Goal: Information Seeking & Learning: Learn about a topic

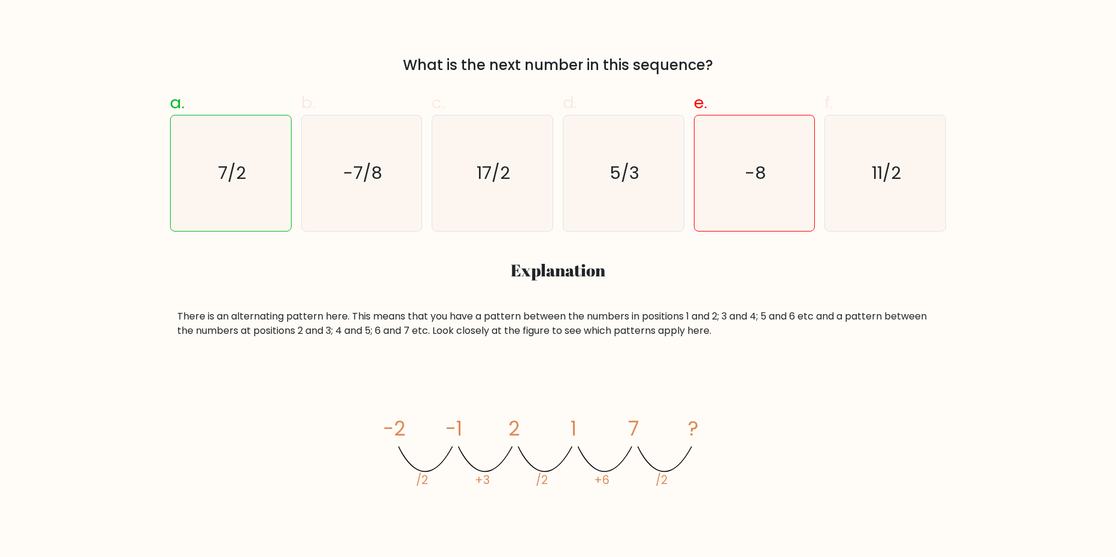
scroll to position [419, 0]
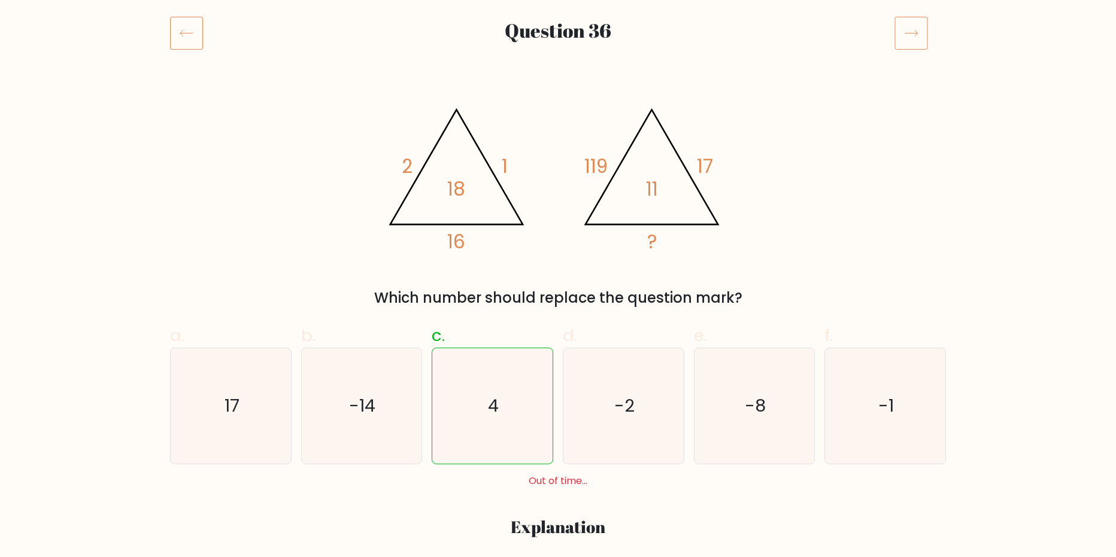
scroll to position [180, 0]
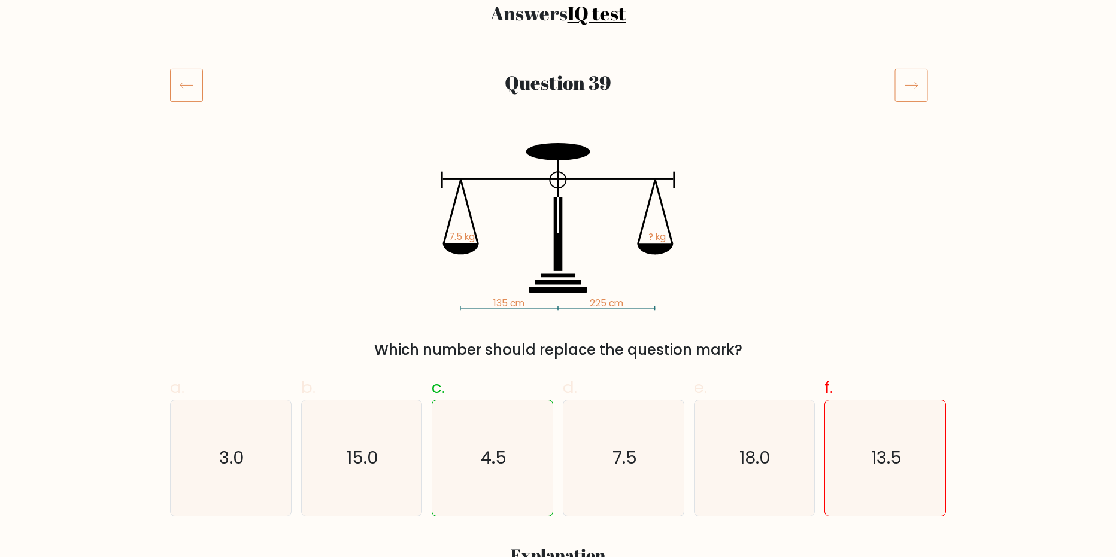
scroll to position [120, 0]
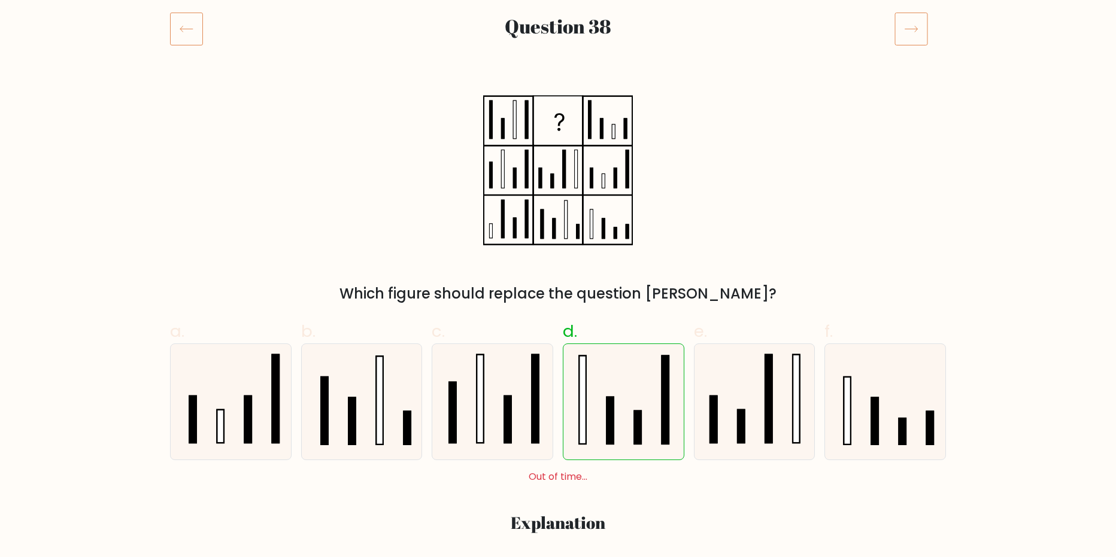
scroll to position [180, 0]
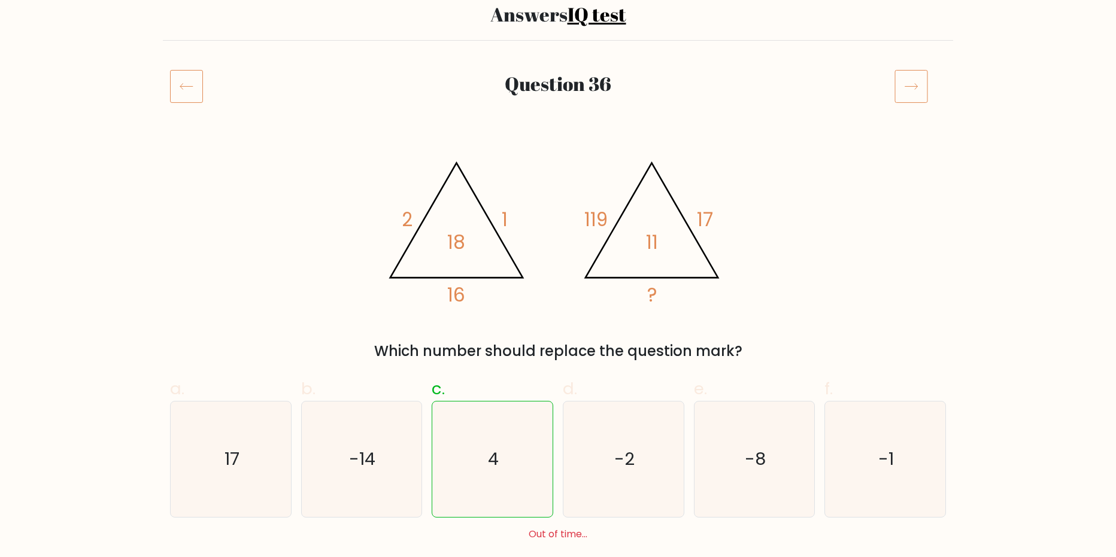
scroll to position [120, 0]
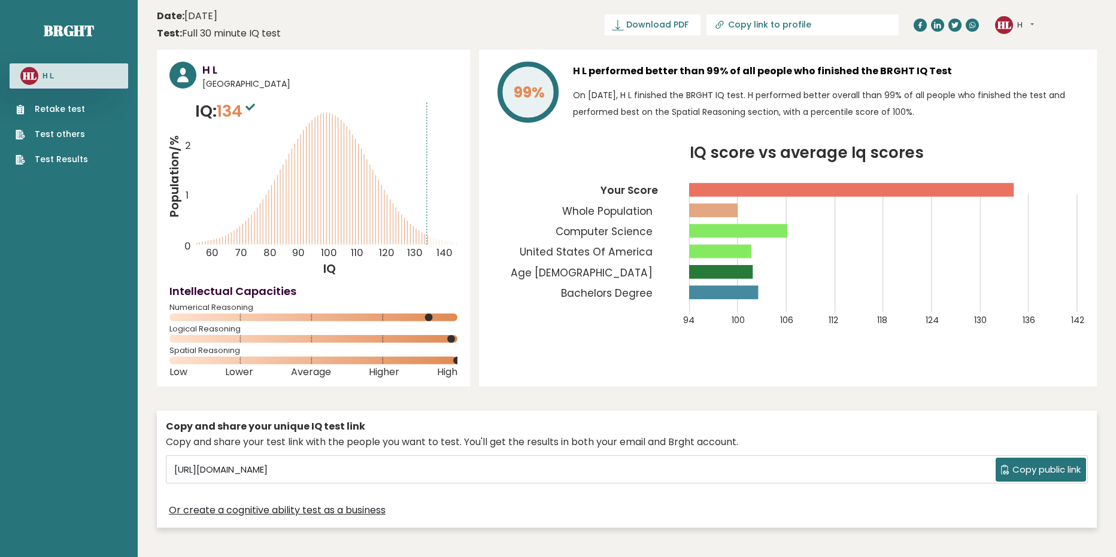
click at [60, 137] on link "Test others" at bounding box center [52, 134] width 72 height 13
